Goal: Register for event/course

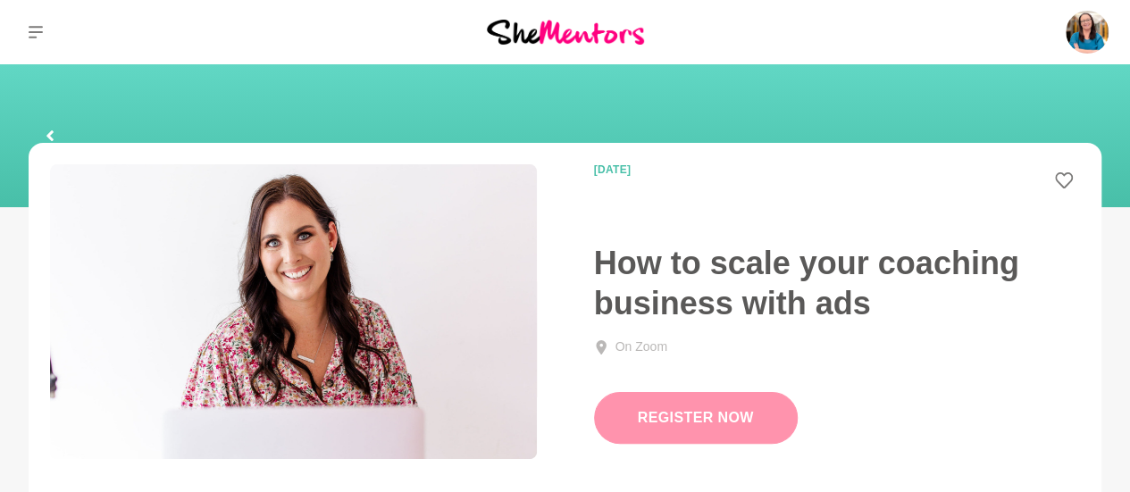
click at [720, 423] on link "Register Now" at bounding box center [696, 418] width 204 height 52
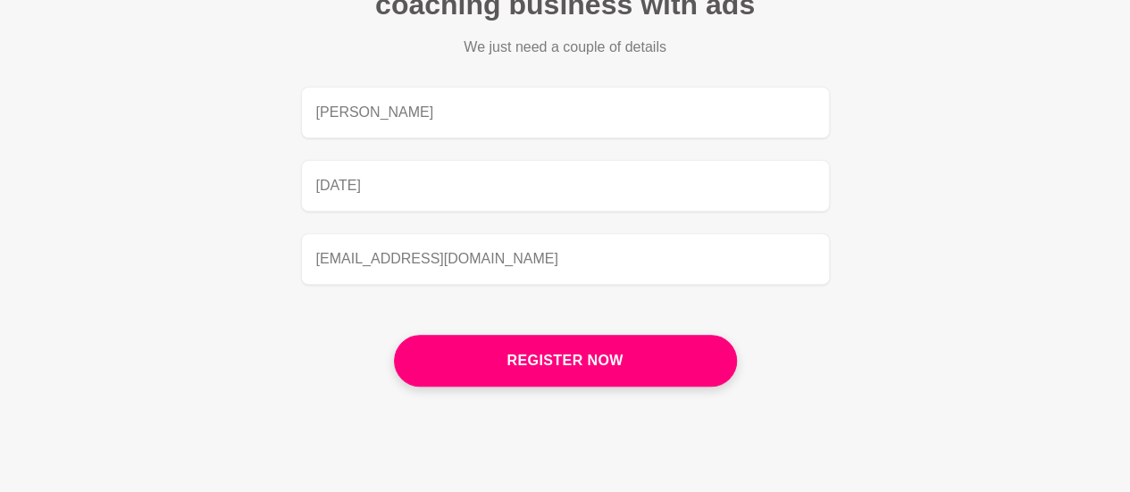
scroll to position [268, 0]
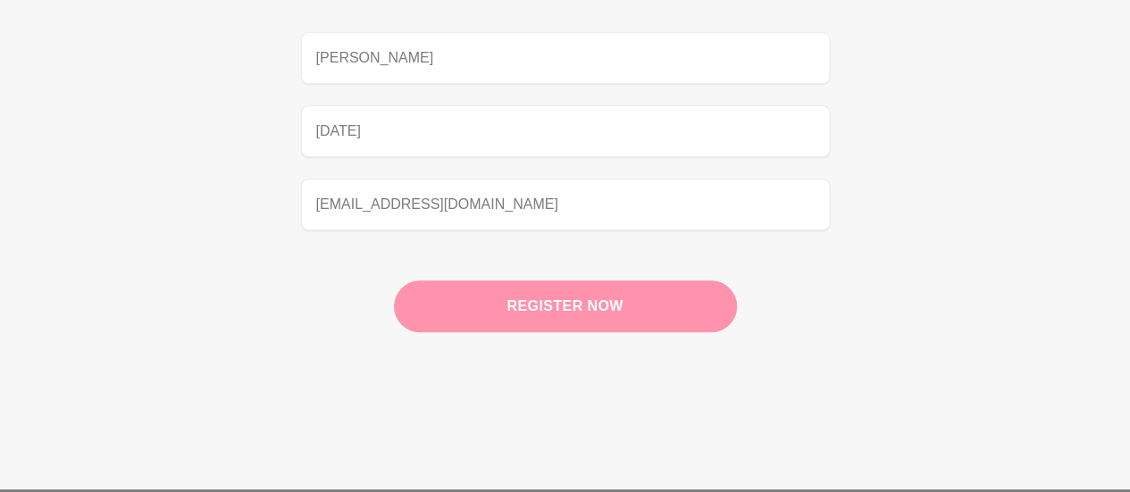
click at [562, 305] on button "Register now" at bounding box center [565, 307] width 343 height 52
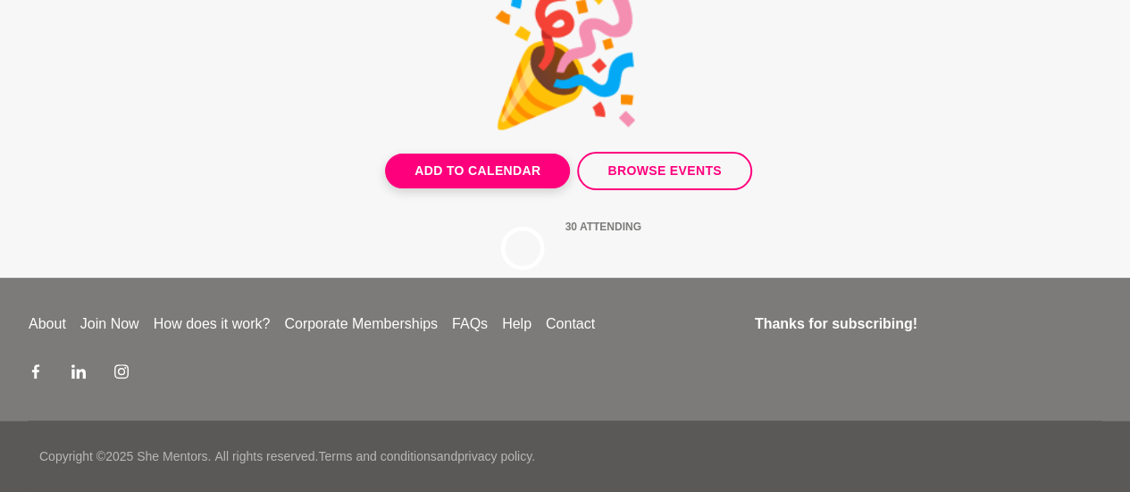
scroll to position [212, 0]
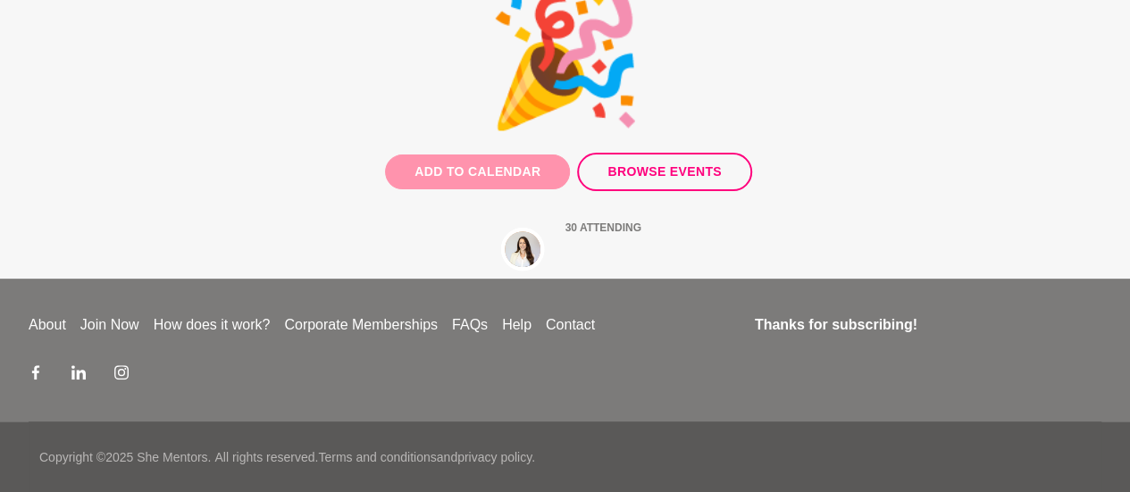
click at [472, 164] on button "Add to Calendar" at bounding box center [477, 172] width 185 height 35
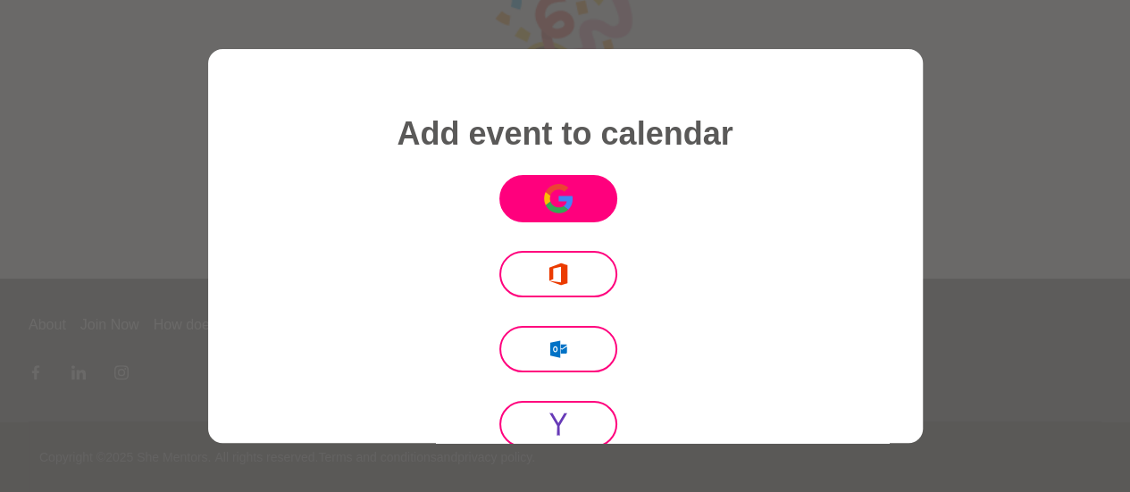
click at [553, 196] on icon "Icon Mafia" at bounding box center [558, 198] width 29 height 29
click at [1050, 67] on div at bounding box center [565, 246] width 1130 height 492
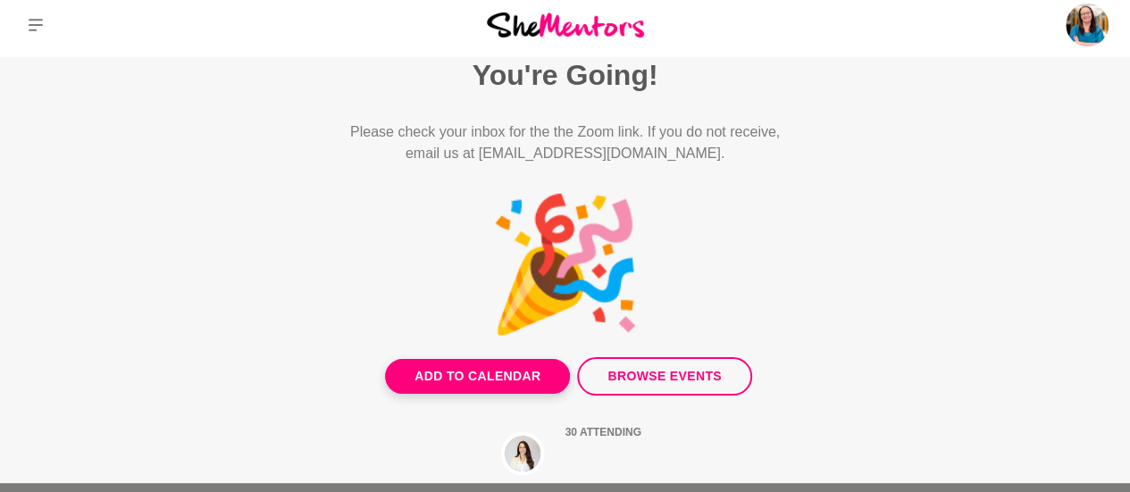
scroll to position [0, 0]
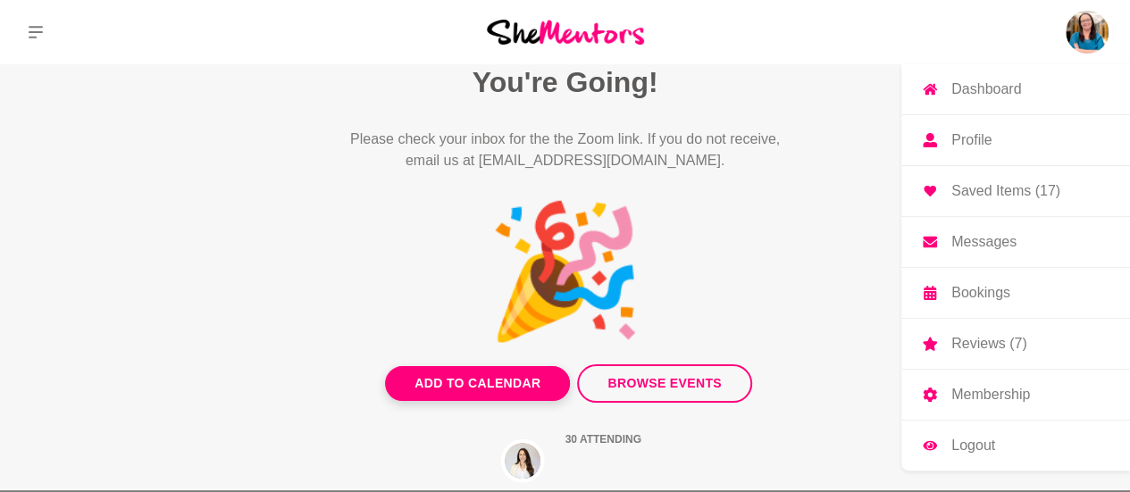
click at [1082, 31] on img at bounding box center [1087, 32] width 43 height 43
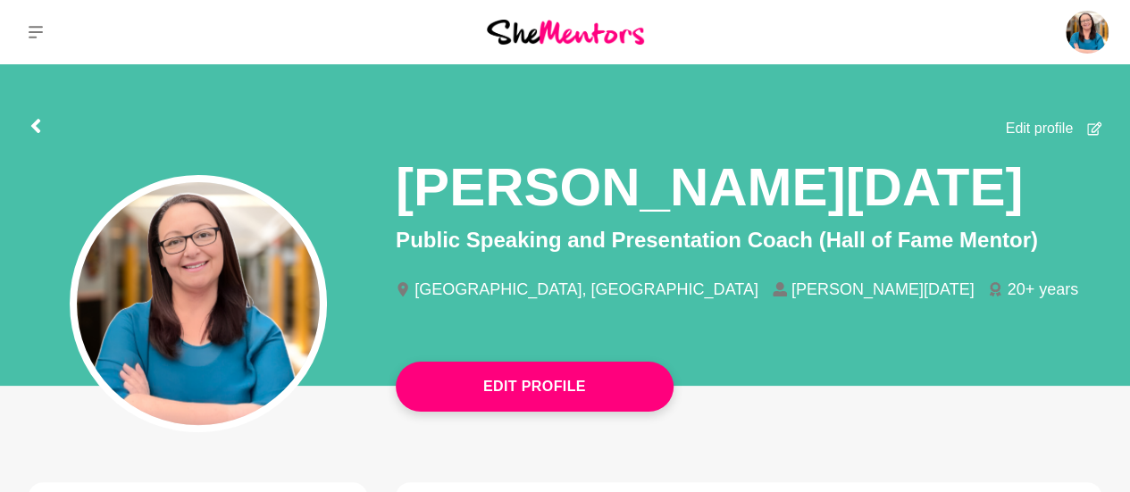
click at [1075, 58] on div "Dashboard Profile Saved Items (17) Messages Bookings Reviews (7) Membership Log…" at bounding box center [941, 32] width 377 height 64
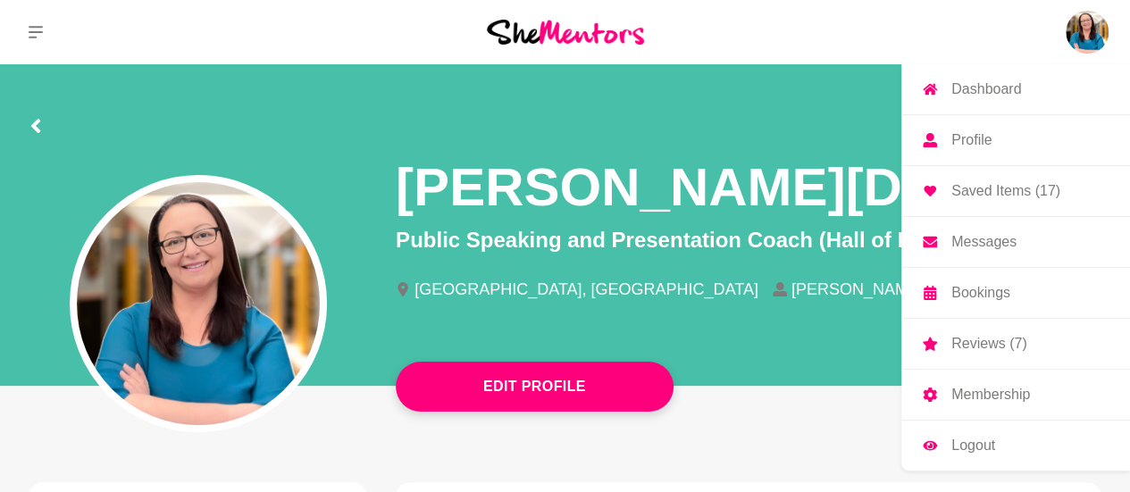
click at [1038, 235] on link "Messages" at bounding box center [1016, 242] width 229 height 50
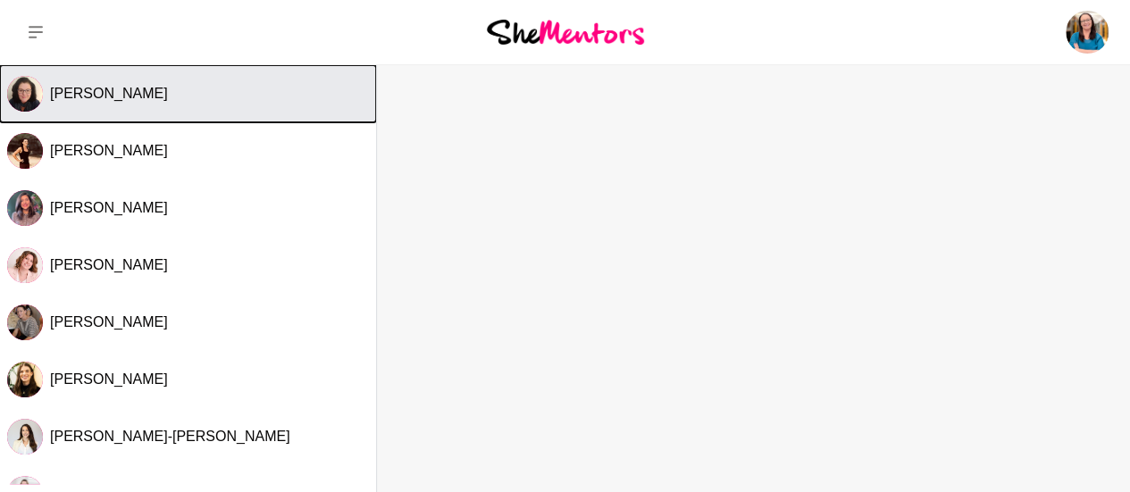
click at [205, 105] on button "[PERSON_NAME]" at bounding box center [188, 93] width 376 height 57
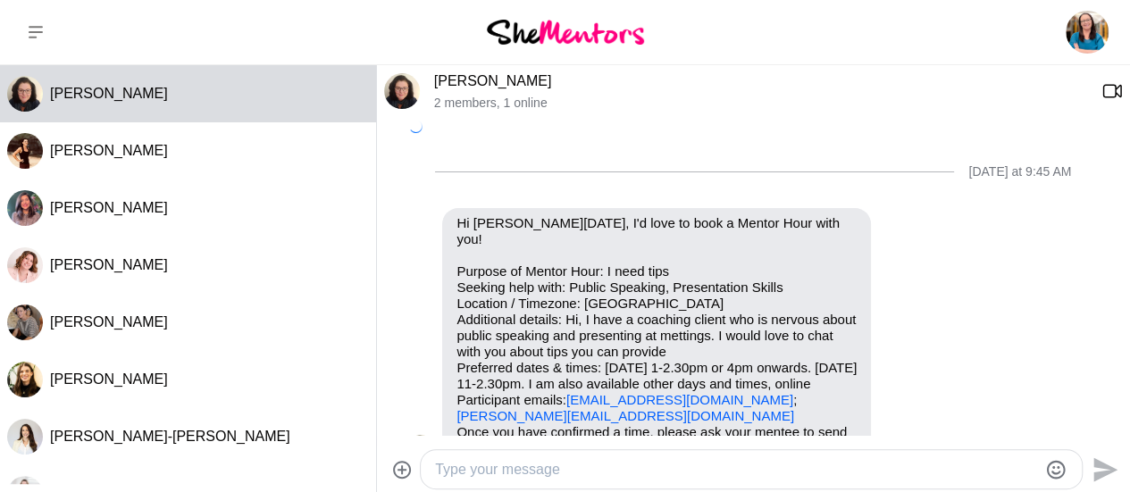
scroll to position [457, 0]
